Goal: Information Seeking & Learning: Learn about a topic

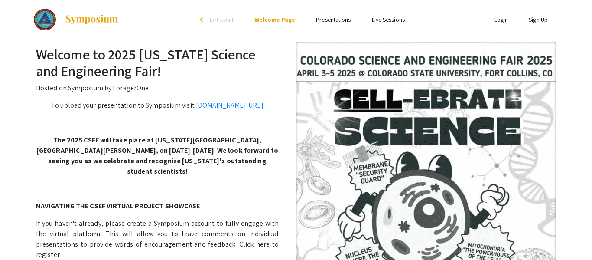
click at [333, 22] on link "Presentations" at bounding box center [333, 20] width 35 height 8
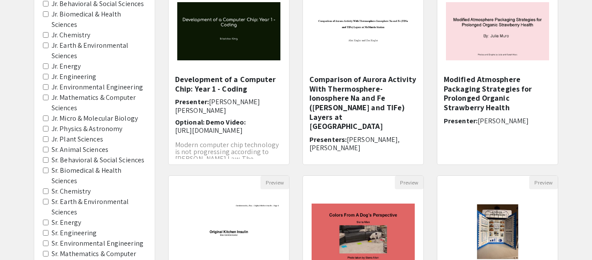
scroll to position [120, 0]
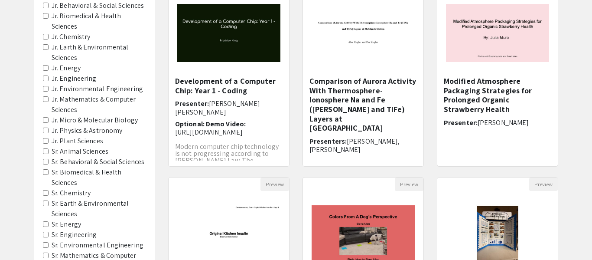
click at [46, 163] on Sciences "Sr. Behavioral & Social Sciences" at bounding box center [46, 162] width 6 height 6
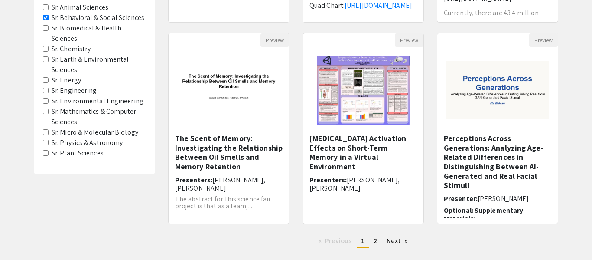
scroll to position [264, 0]
click at [218, 173] on div "The Scent of Memory: Investigating the Relationship Between Oil Smells and Memo…" at bounding box center [229, 175] width 108 height 84
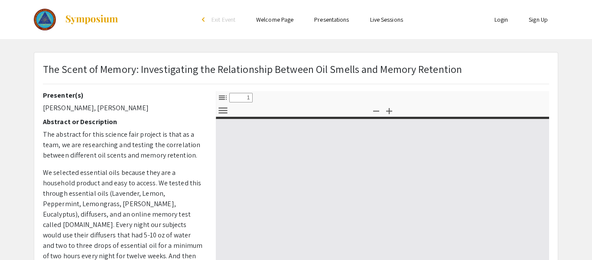
select select "custom"
type input "0"
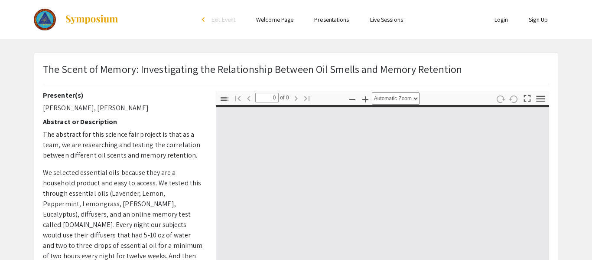
select select "custom"
type input "1"
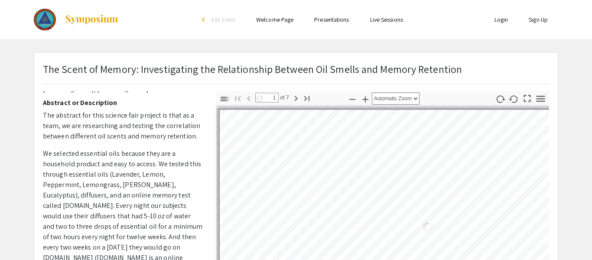
scroll to position [28, 0]
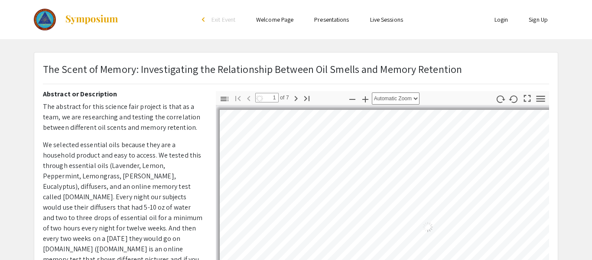
select select "auto"
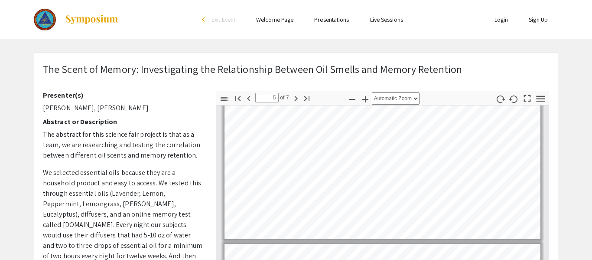
scroll to position [595, 0]
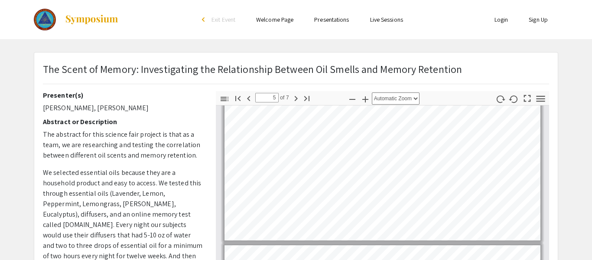
type input "4"
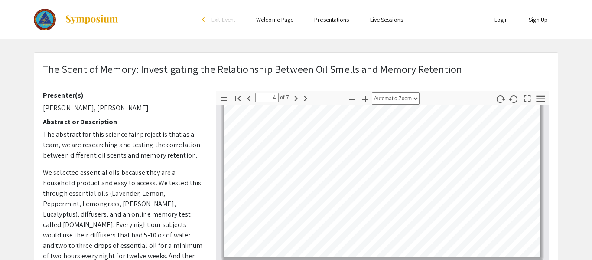
scroll to position [579, 0]
